Goal: Check status: Check status

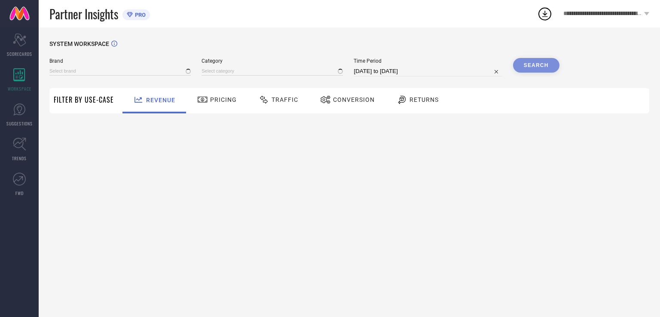
type input "REEQUIL"
type input "All"
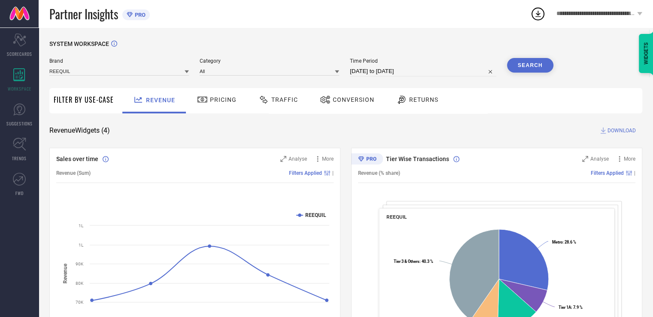
click at [341, 97] on span "Conversion" at bounding box center [354, 99] width 42 height 7
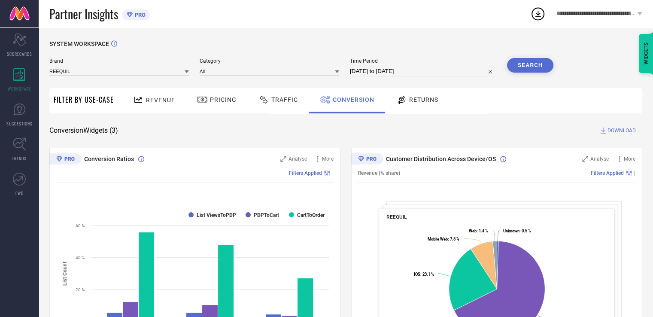
select select "7"
select select "2025"
select select "8"
select select "2025"
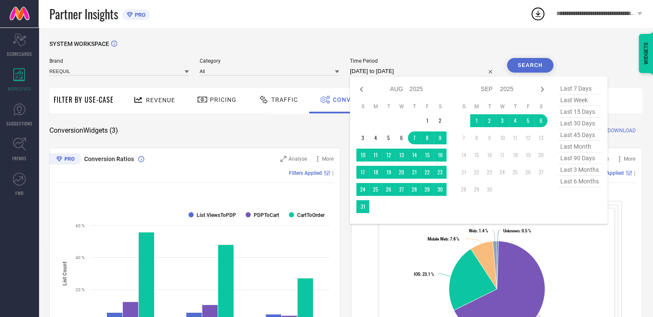
click at [431, 71] on input "[DATE] to [DATE]" at bounding box center [423, 71] width 147 height 10
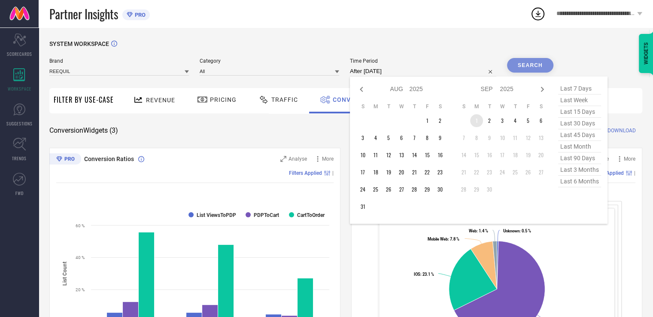
click at [478, 122] on td "1" at bounding box center [476, 120] width 13 height 13
type input "[DATE] to [DATE]"
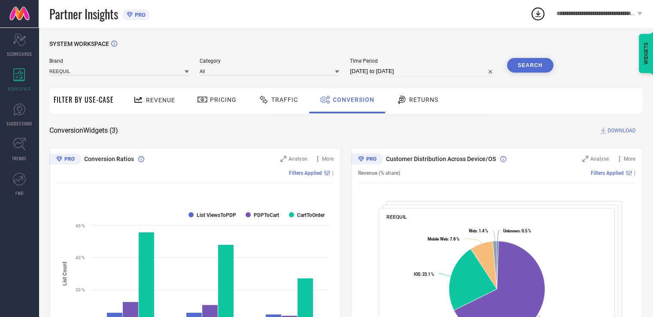
click at [542, 69] on button "Search" at bounding box center [530, 65] width 46 height 15
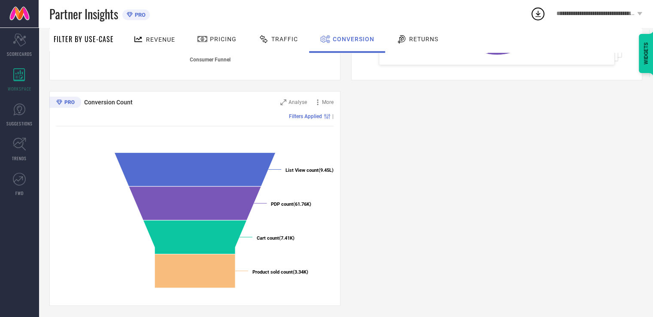
scroll to position [284, 0]
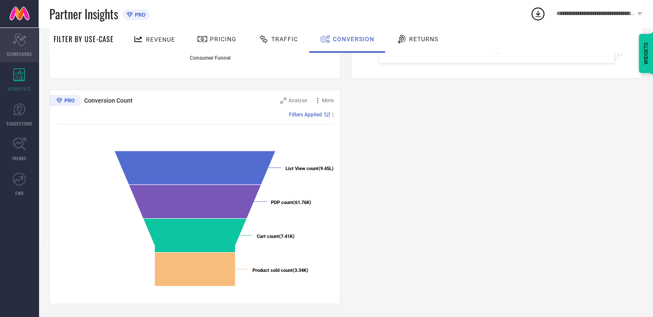
click at [16, 40] on icon at bounding box center [19, 40] width 13 height 13
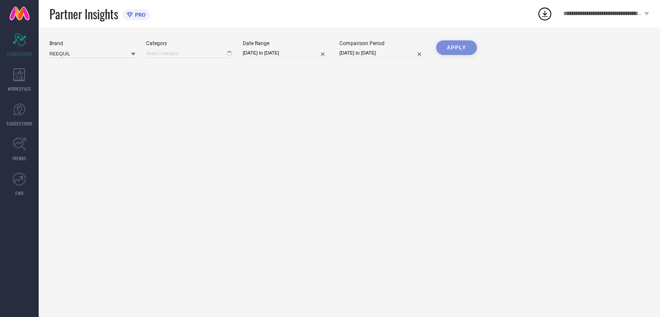
type input "All"
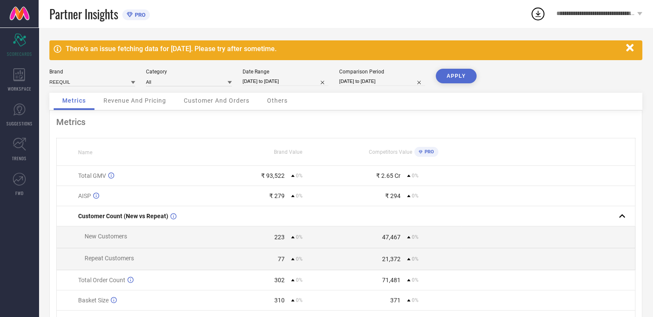
click at [302, 83] on input "[DATE] to [DATE]" at bounding box center [286, 81] width 86 height 9
select select "7"
select select "2025"
select select "8"
select select "2025"
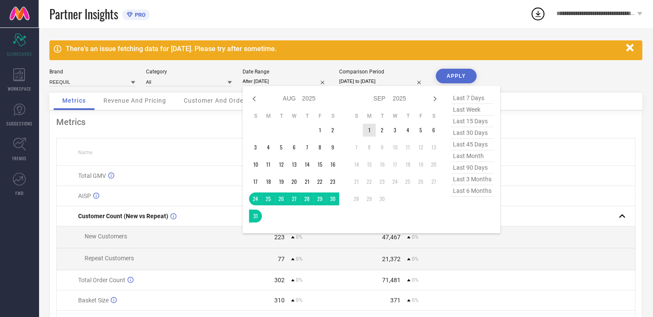
click at [374, 131] on td "1" at bounding box center [369, 130] width 13 height 13
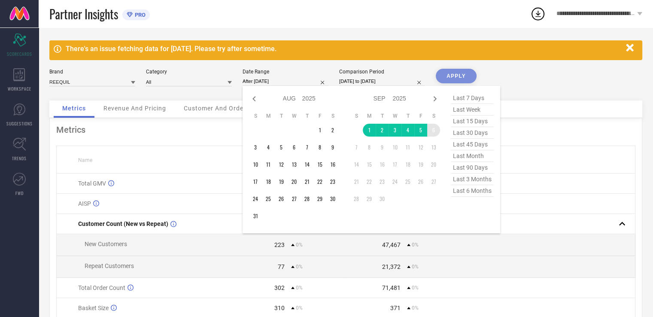
type input "[DATE] to [DATE]"
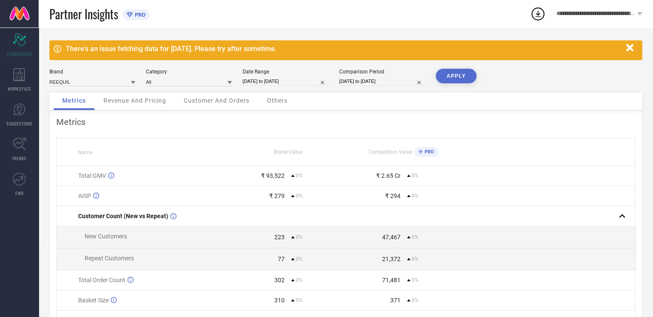
click at [396, 74] on div "Comparison Period" at bounding box center [382, 72] width 86 height 6
click at [397, 77] on input "[DATE] to [DATE]" at bounding box center [382, 81] width 86 height 9
select select "7"
select select "2025"
select select "8"
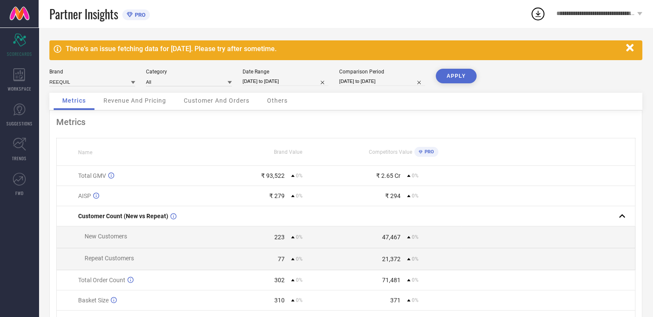
select select "2025"
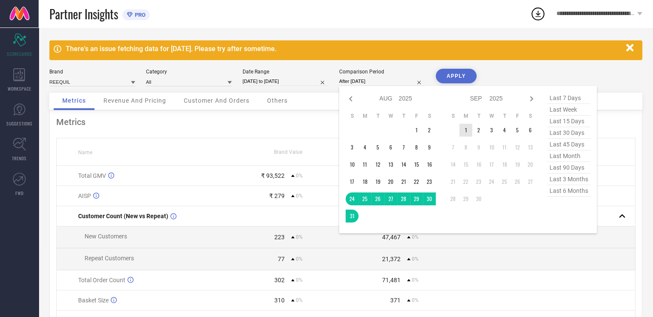
click at [467, 128] on td "1" at bounding box center [466, 130] width 13 height 13
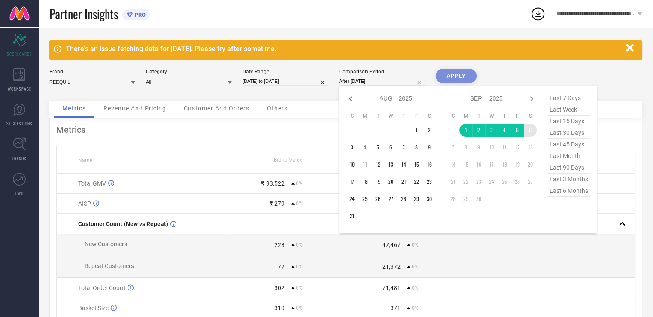
type input "[DATE] to [DATE]"
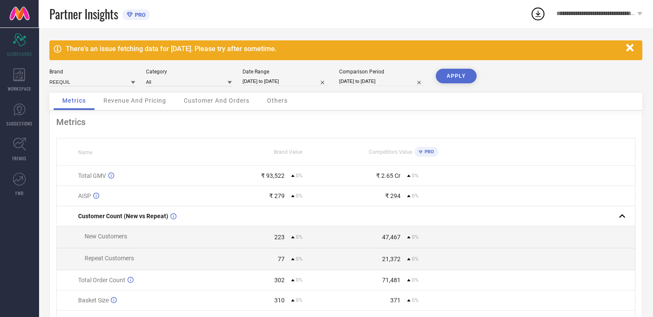
click at [454, 75] on button "APPLY" at bounding box center [456, 76] width 41 height 15
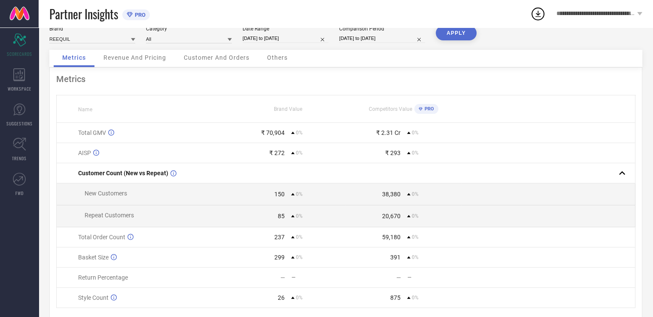
click at [271, 52] on div "Others" at bounding box center [278, 58] width 38 height 17
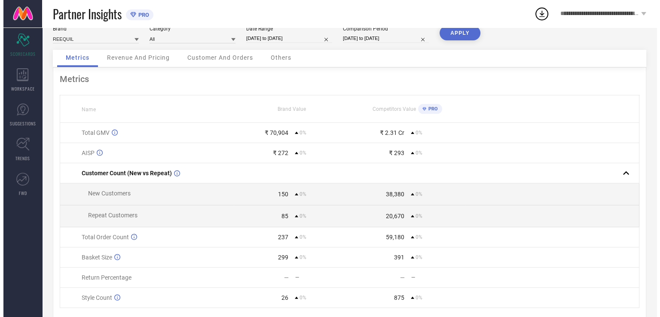
scroll to position [0, 0]
